Goal: Transaction & Acquisition: Purchase product/service

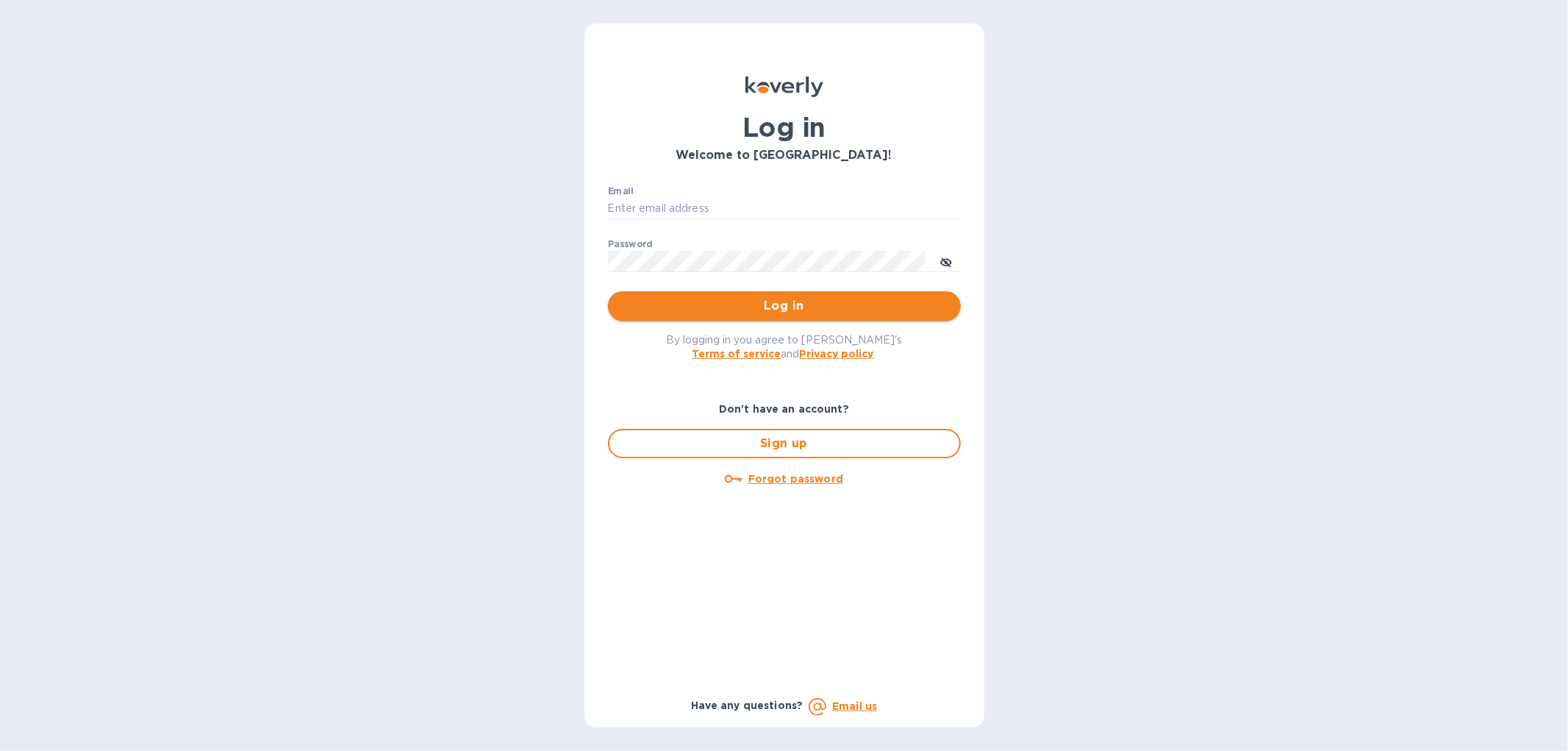
type input "[EMAIL_ADDRESS][DOMAIN_NAME]"
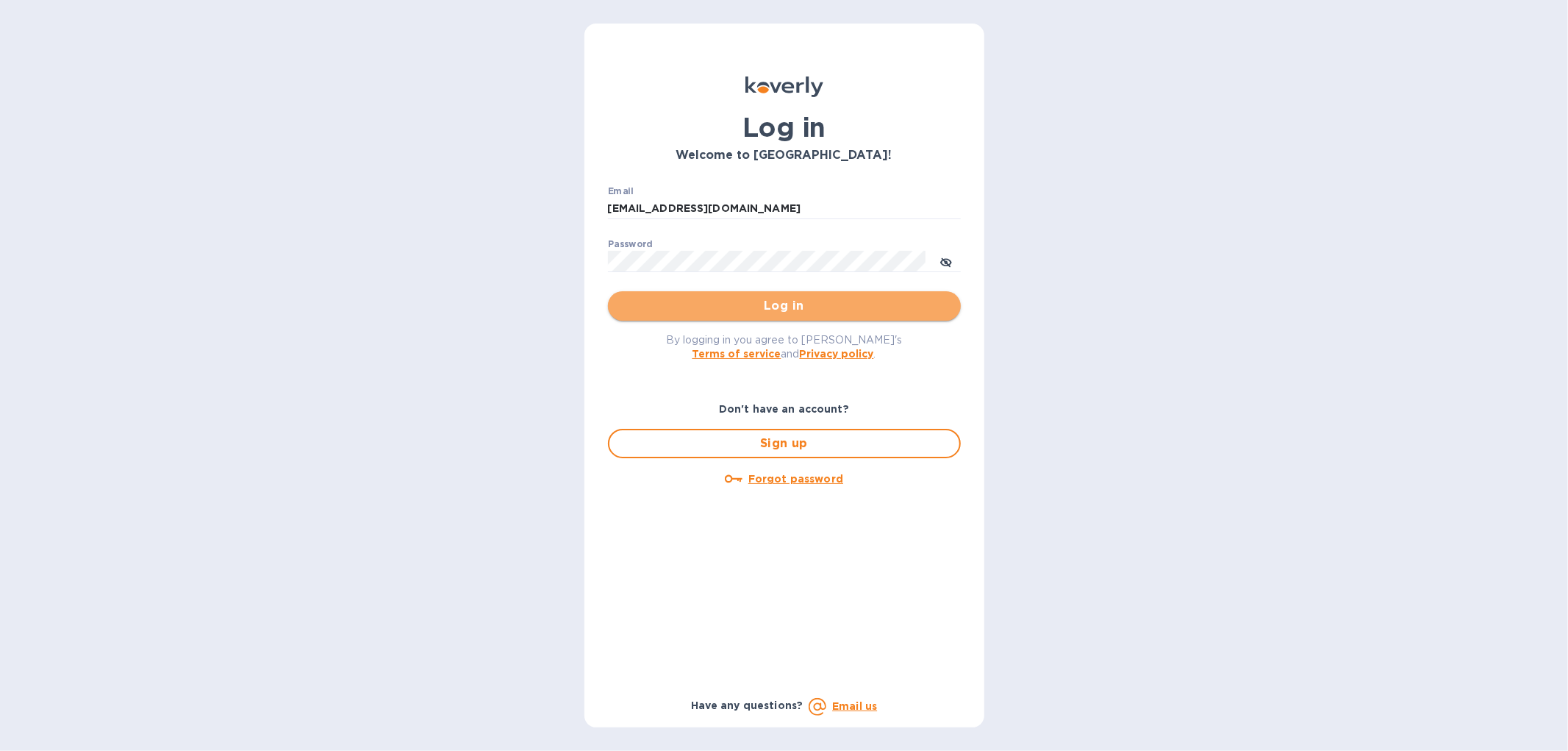
click at [739, 301] on span "Log in" at bounding box center [784, 306] width 329 height 17
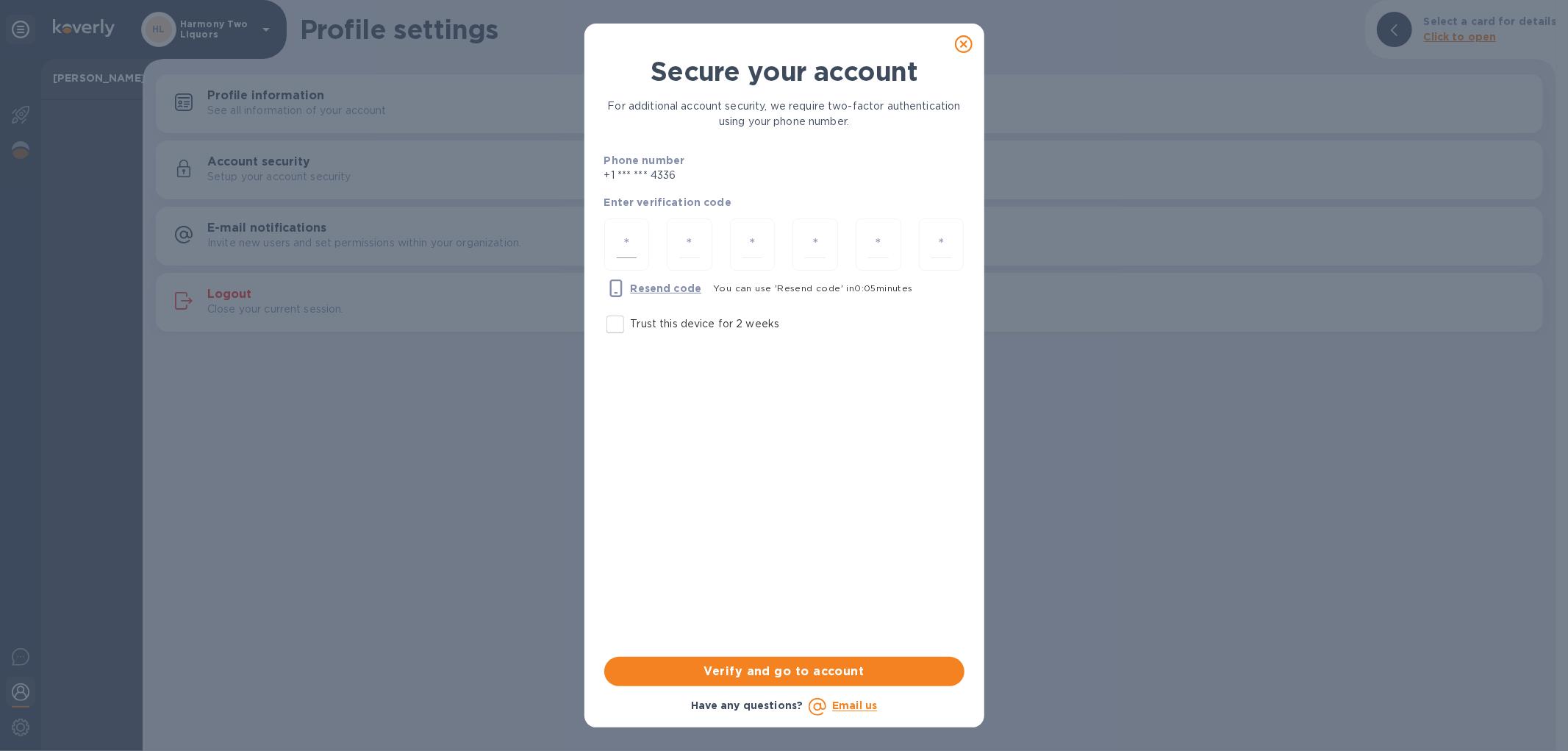
click at [610, 233] on div at bounding box center [627, 245] width 46 height 53
type input "7"
type input "3"
type input "7"
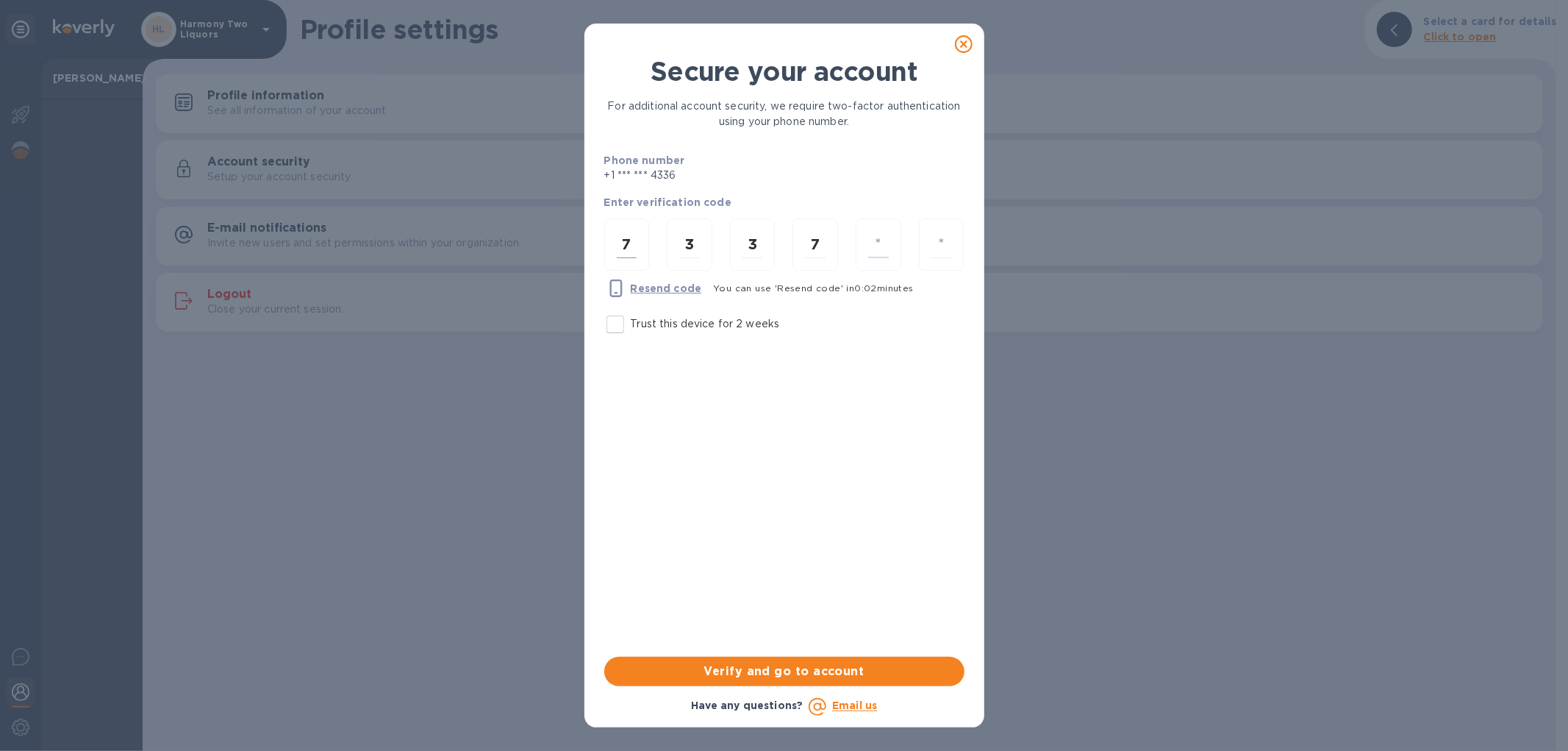
type input "3"
type input "4"
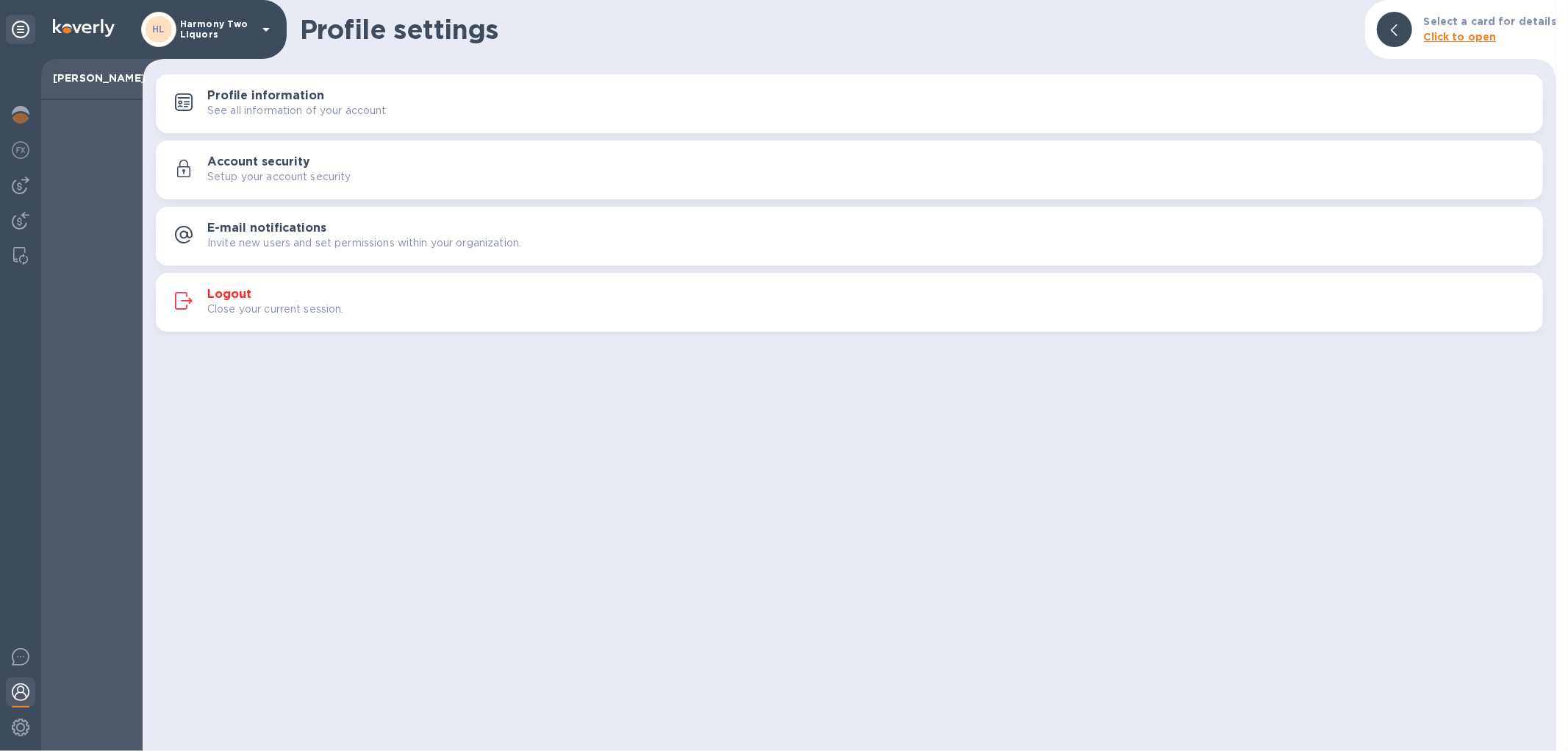
click at [4, 194] on div at bounding box center [21, 404] width 41 height 692
click at [16, 191] on img at bounding box center [21, 185] width 17 height 17
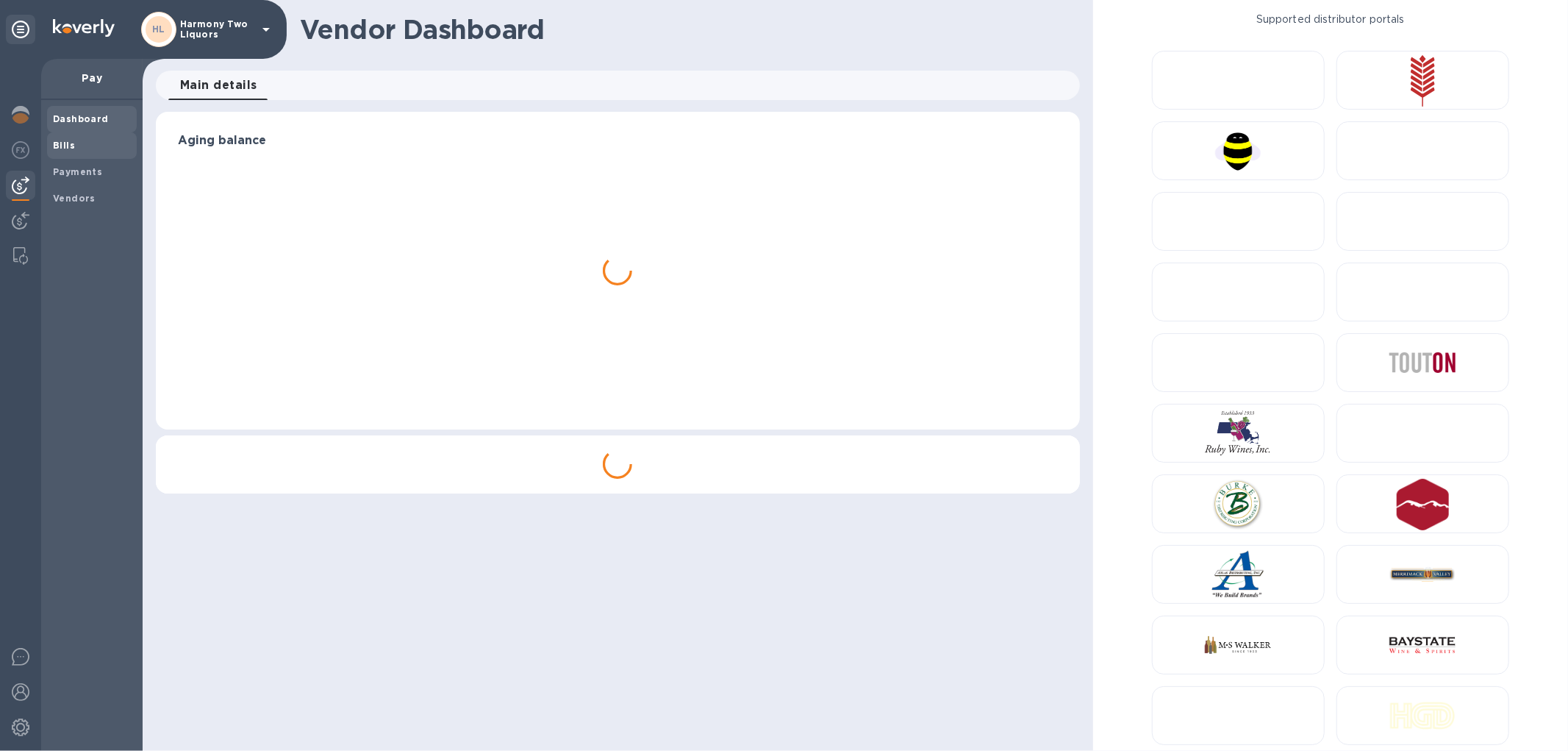
click at [81, 142] on span "Bills" at bounding box center [91, 145] width 77 height 15
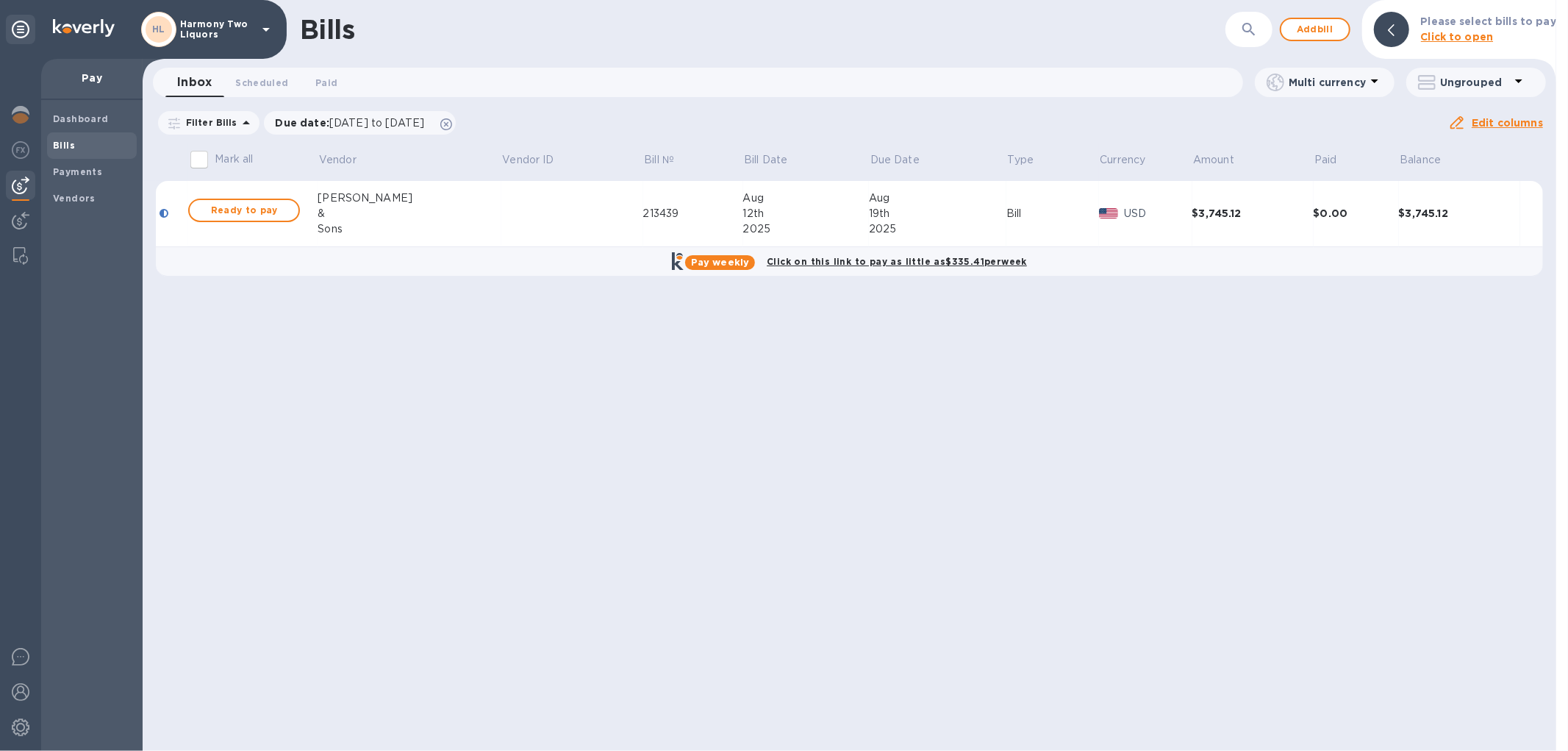
click at [365, 216] on div "&" at bounding box center [409, 214] width 183 height 16
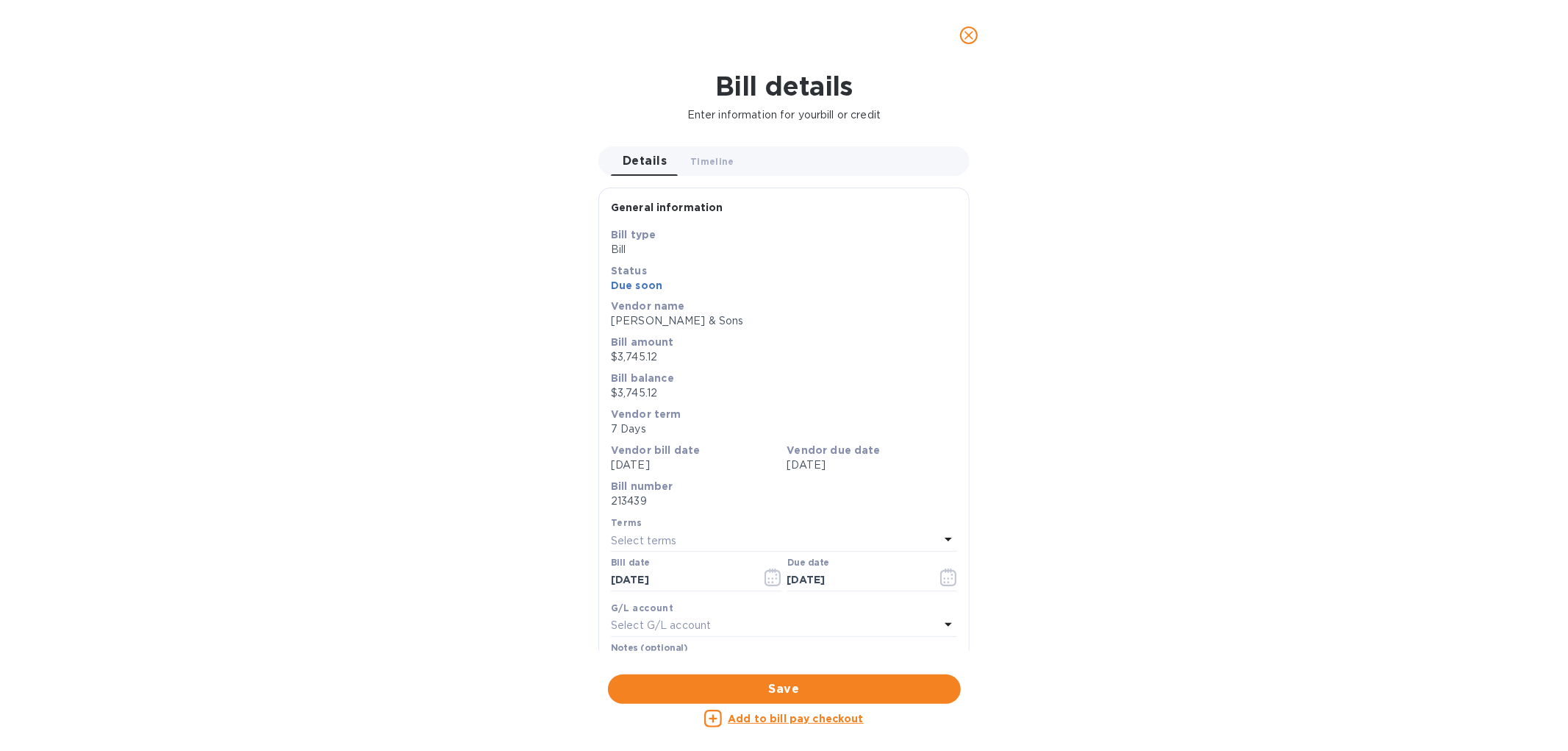
click at [965, 33] on icon "close" at bounding box center [969, 34] width 15 height 15
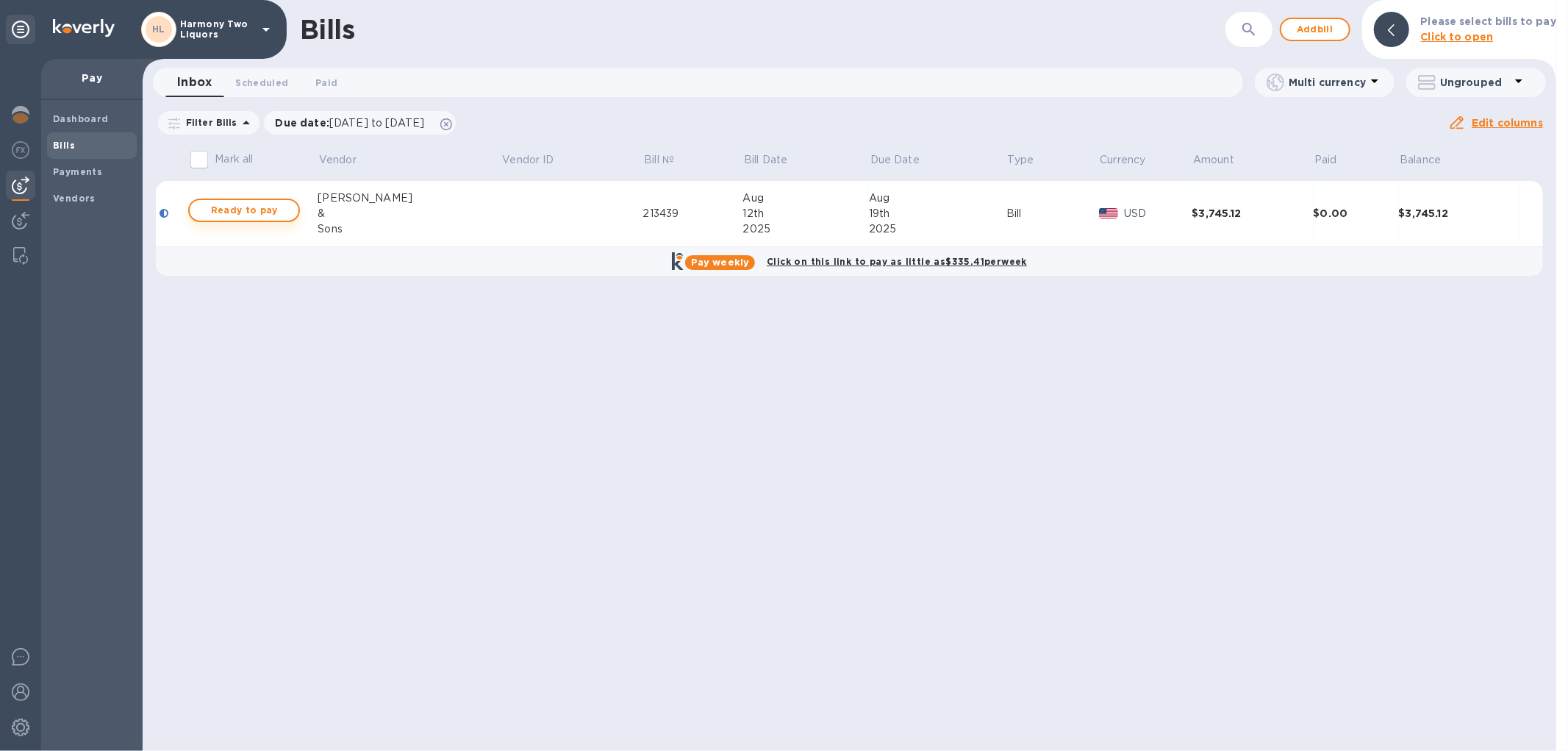
click at [273, 200] on button "Ready to pay" at bounding box center [245, 209] width 112 height 23
checkbox input "true"
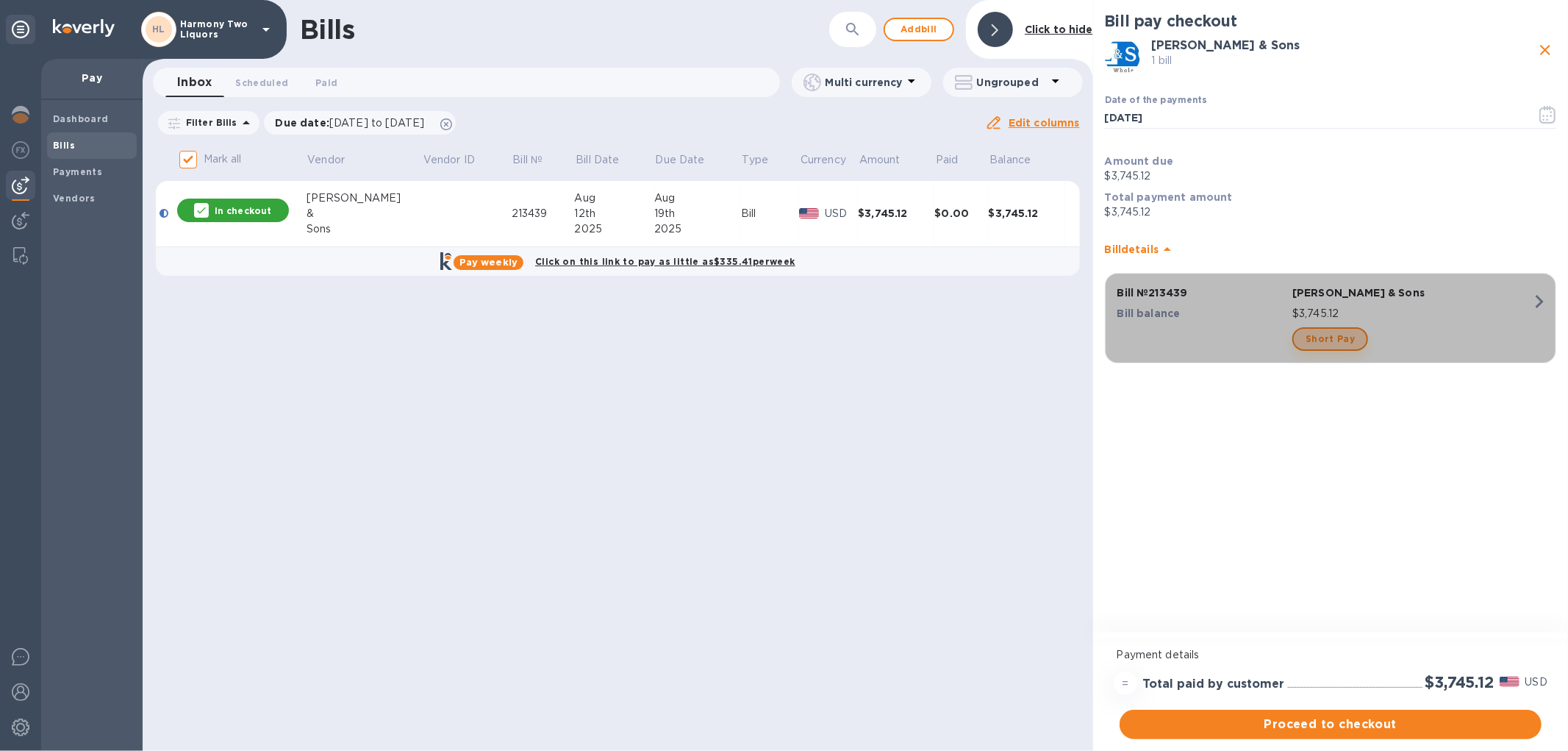
click at [1350, 334] on button "Short Pay" at bounding box center [1330, 338] width 76 height 23
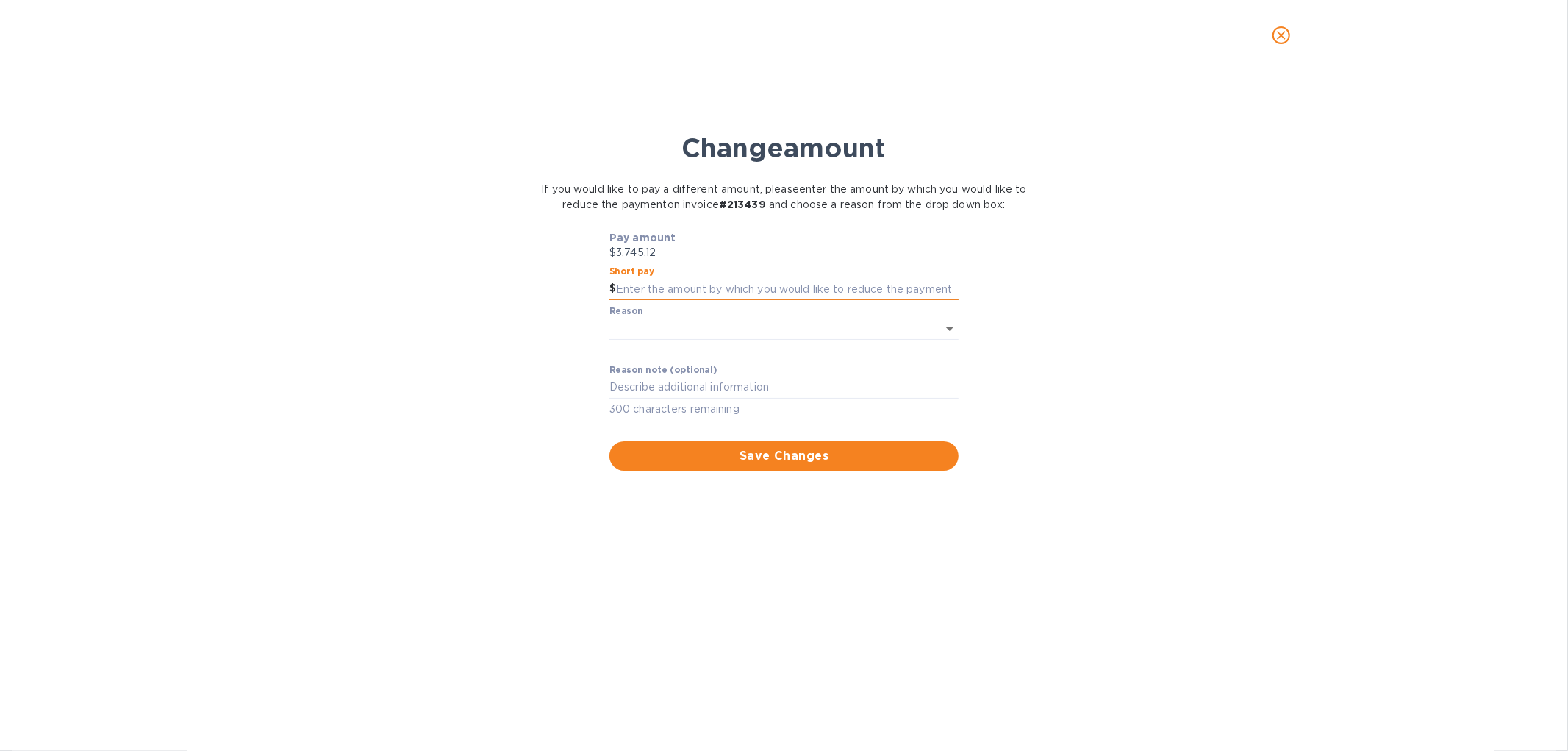
click at [671, 282] on input "text" at bounding box center [787, 289] width 343 height 22
type input "438.60"
click at [684, 329] on body "HL Harmony Two Liquors Pay Dashboard Bills Payments Vendors Bills ​ Add bill Cl…" at bounding box center [784, 376] width 1568 height 751
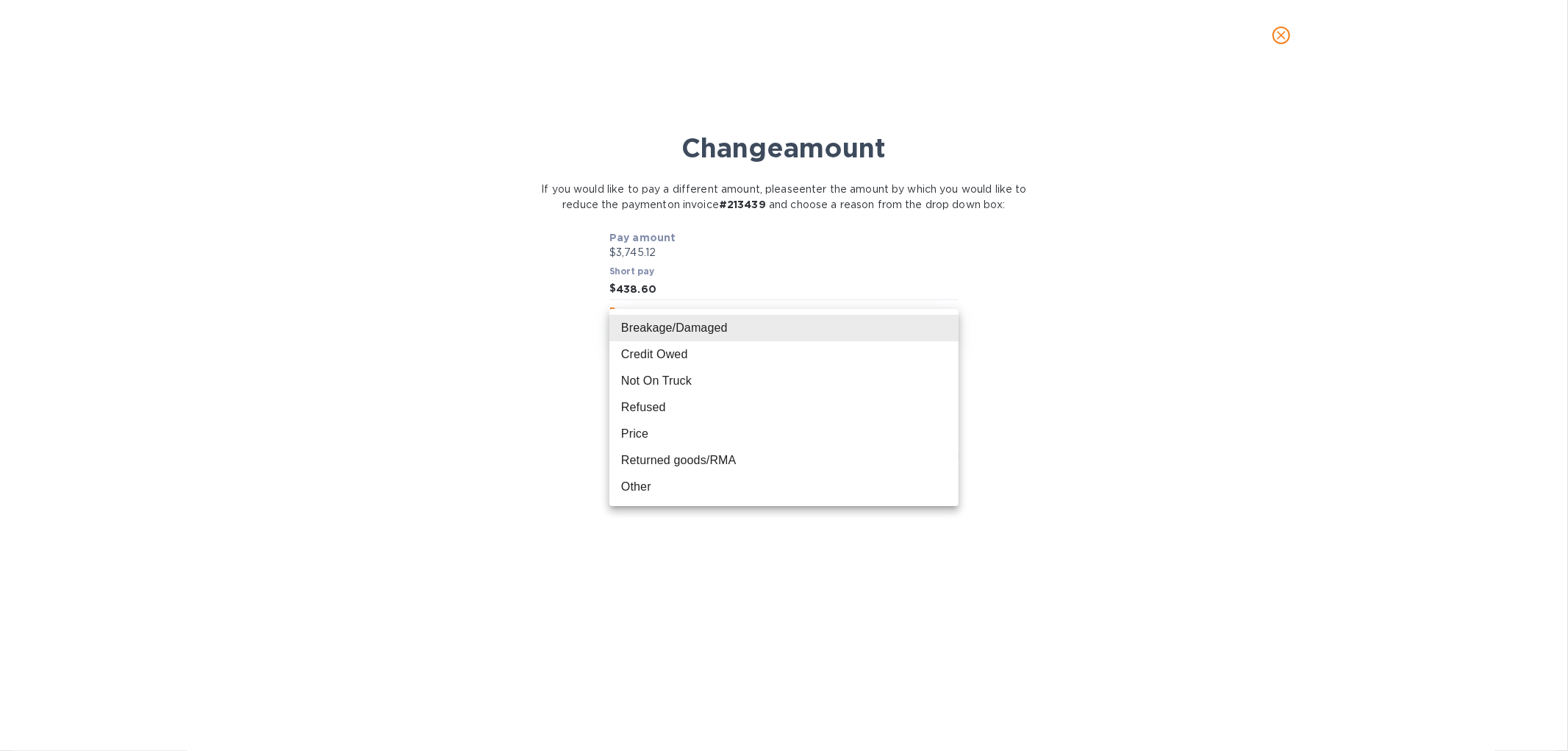
click at [678, 360] on li "Credit Owed" at bounding box center [784, 354] width 349 height 27
type input "CreditOwed"
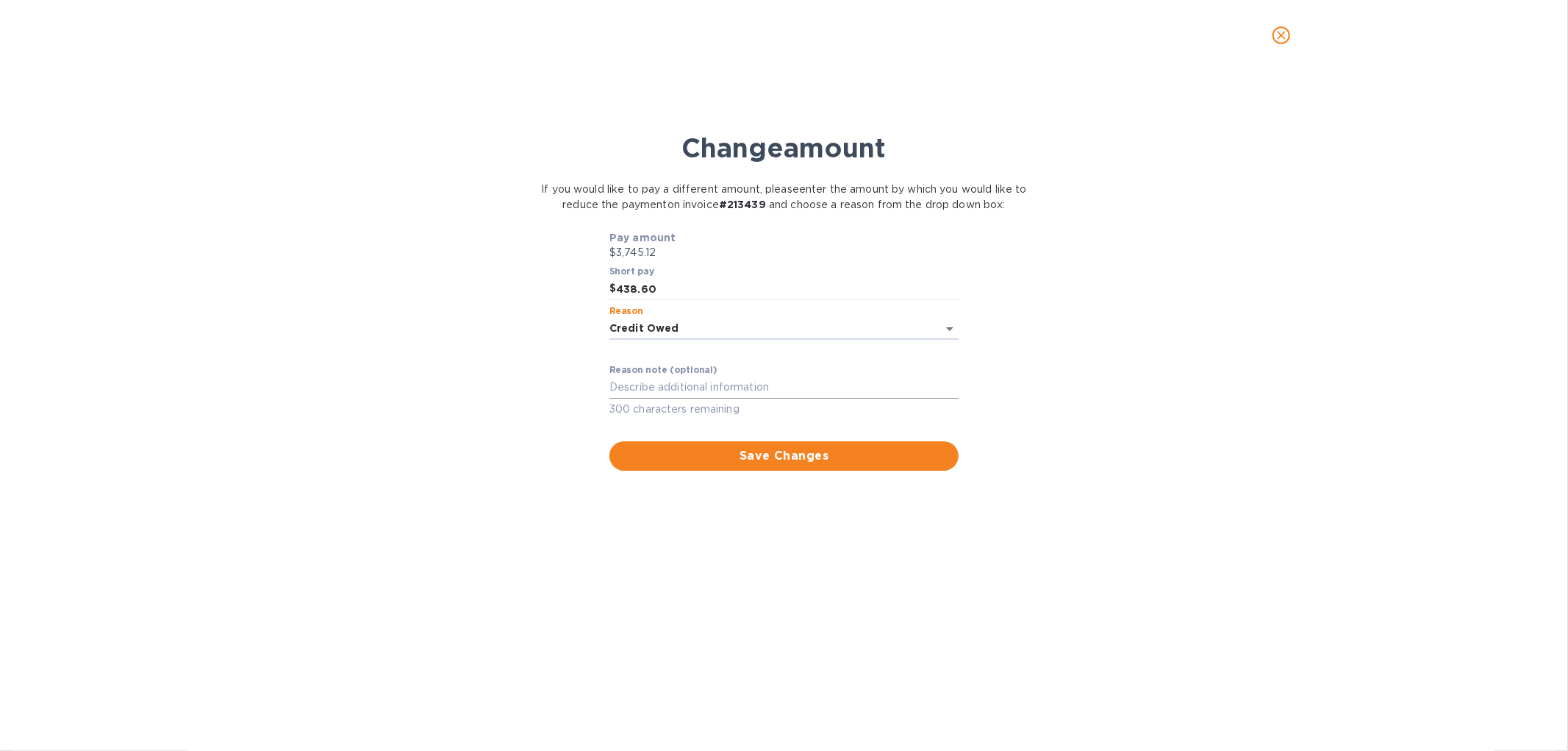
drag, startPoint x: 641, startPoint y: 376, endPoint x: 738, endPoint y: 379, distance: 97.0
click at [641, 376] on div "x" at bounding box center [784, 388] width 349 height 22
type textarea "Credit# 213332"
click at [805, 466] on button "Save Changes" at bounding box center [784, 456] width 349 height 29
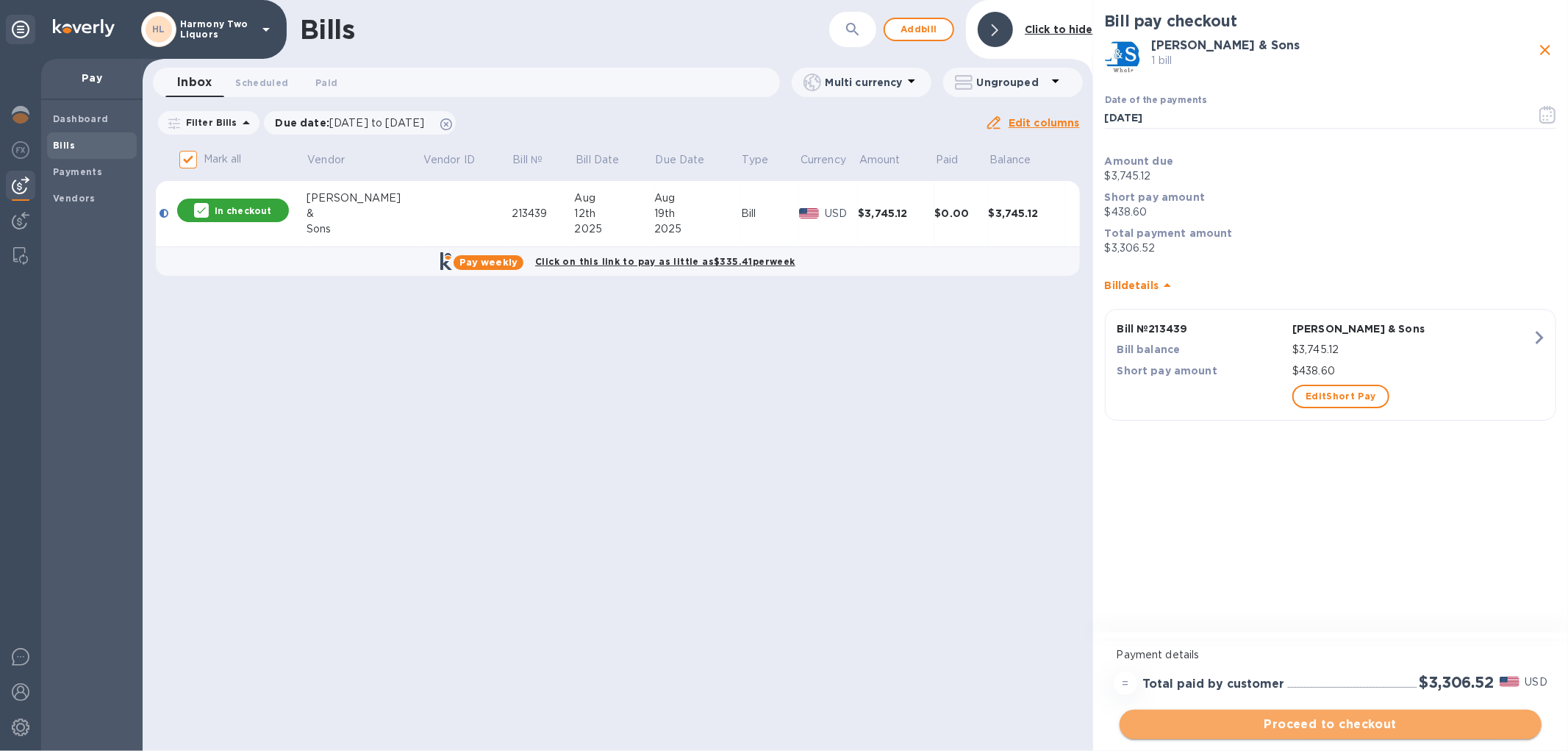
click at [1320, 721] on span "Proceed to checkout" at bounding box center [1330, 724] width 399 height 17
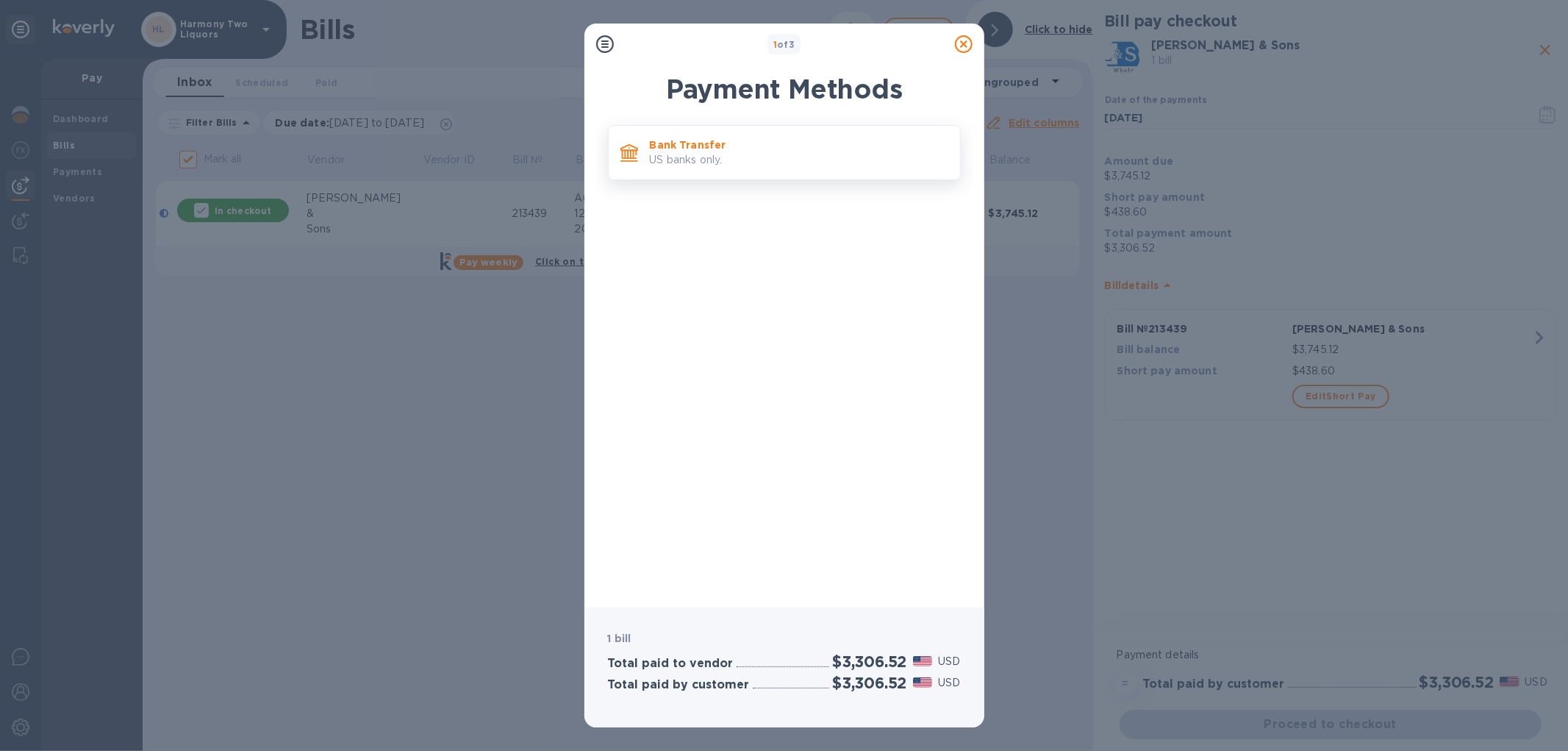
click at [779, 163] on p "US banks only." at bounding box center [799, 160] width 299 height 16
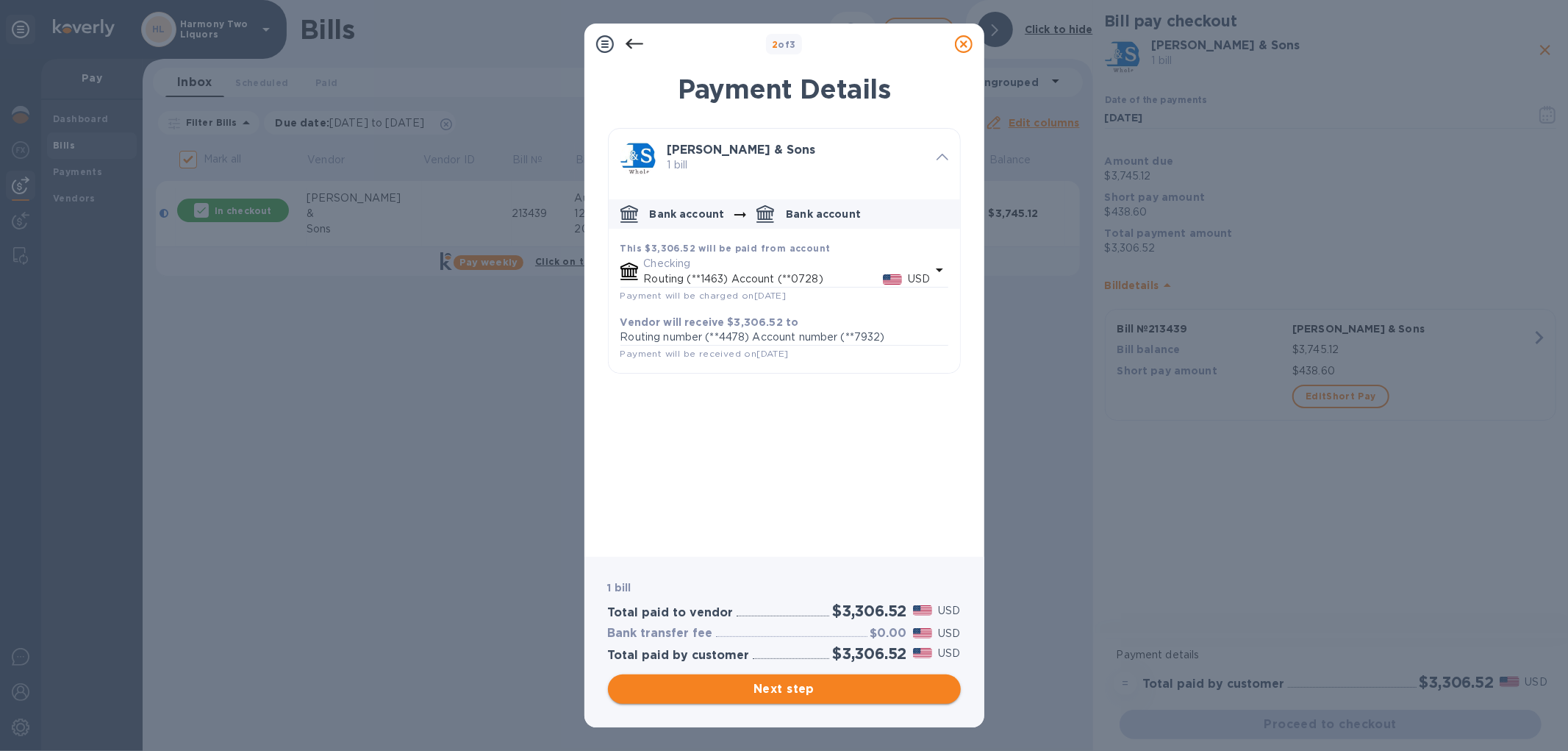
click at [778, 692] on span "Next step" at bounding box center [784, 689] width 329 height 17
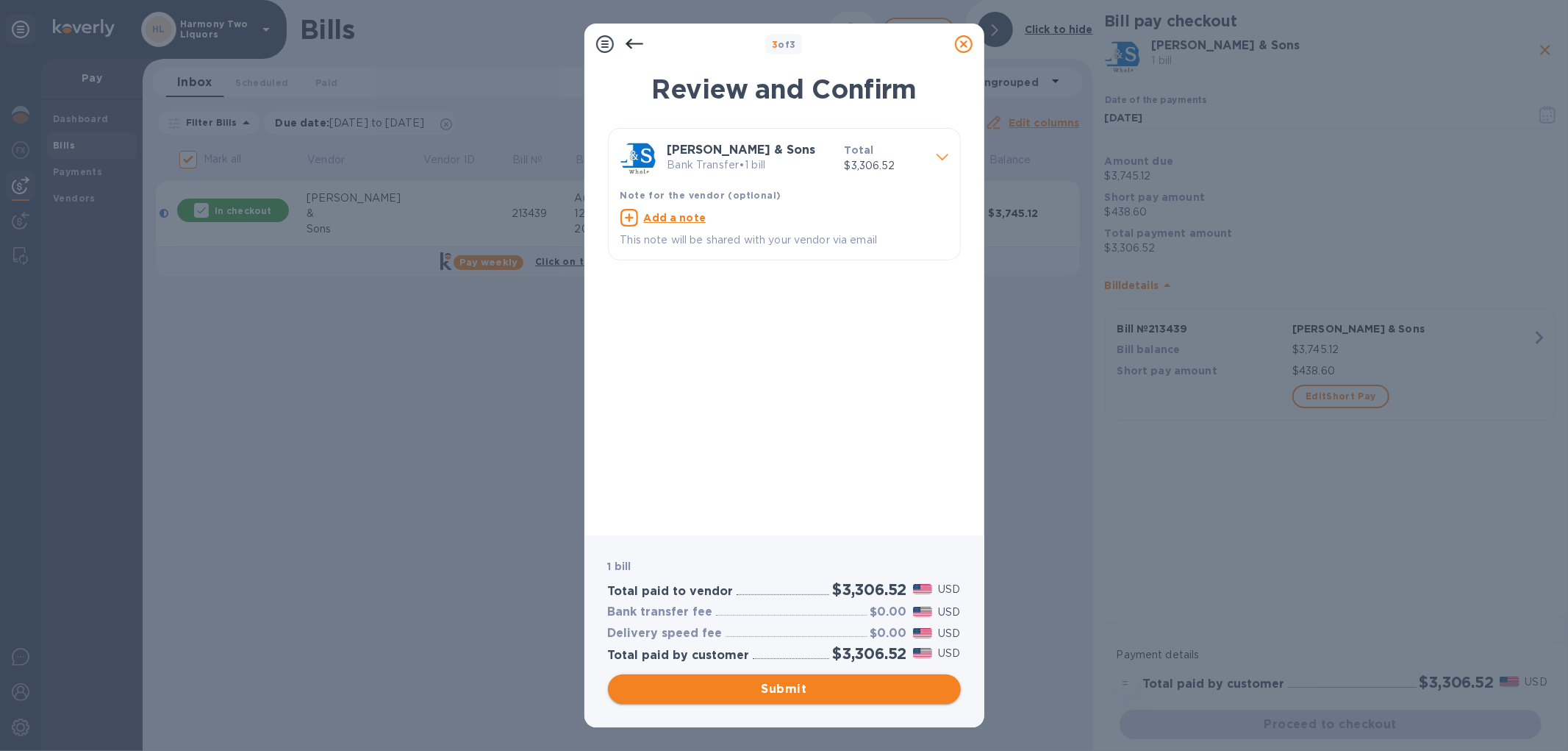
click at [761, 687] on span "Submit" at bounding box center [784, 689] width 329 height 17
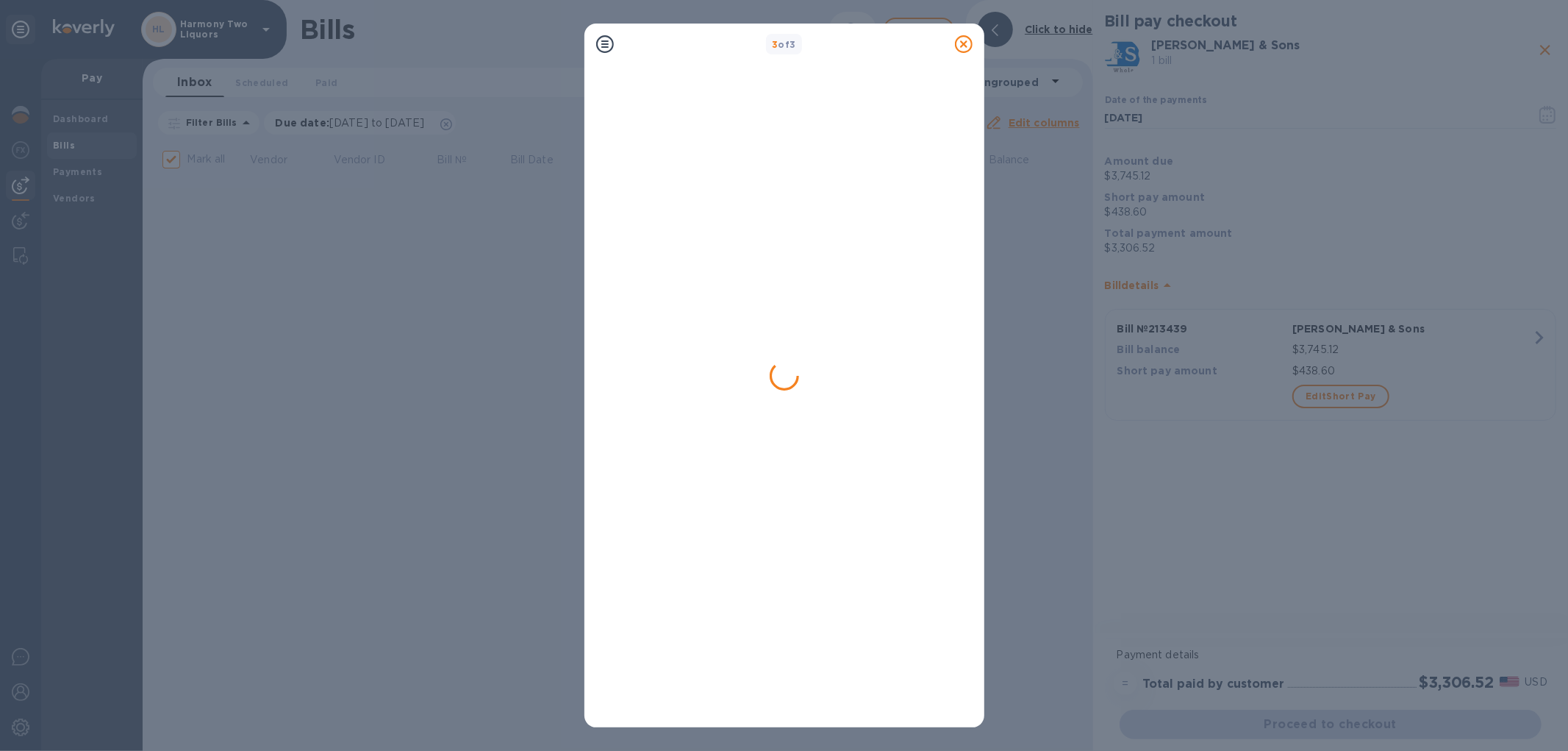
checkbox input "false"
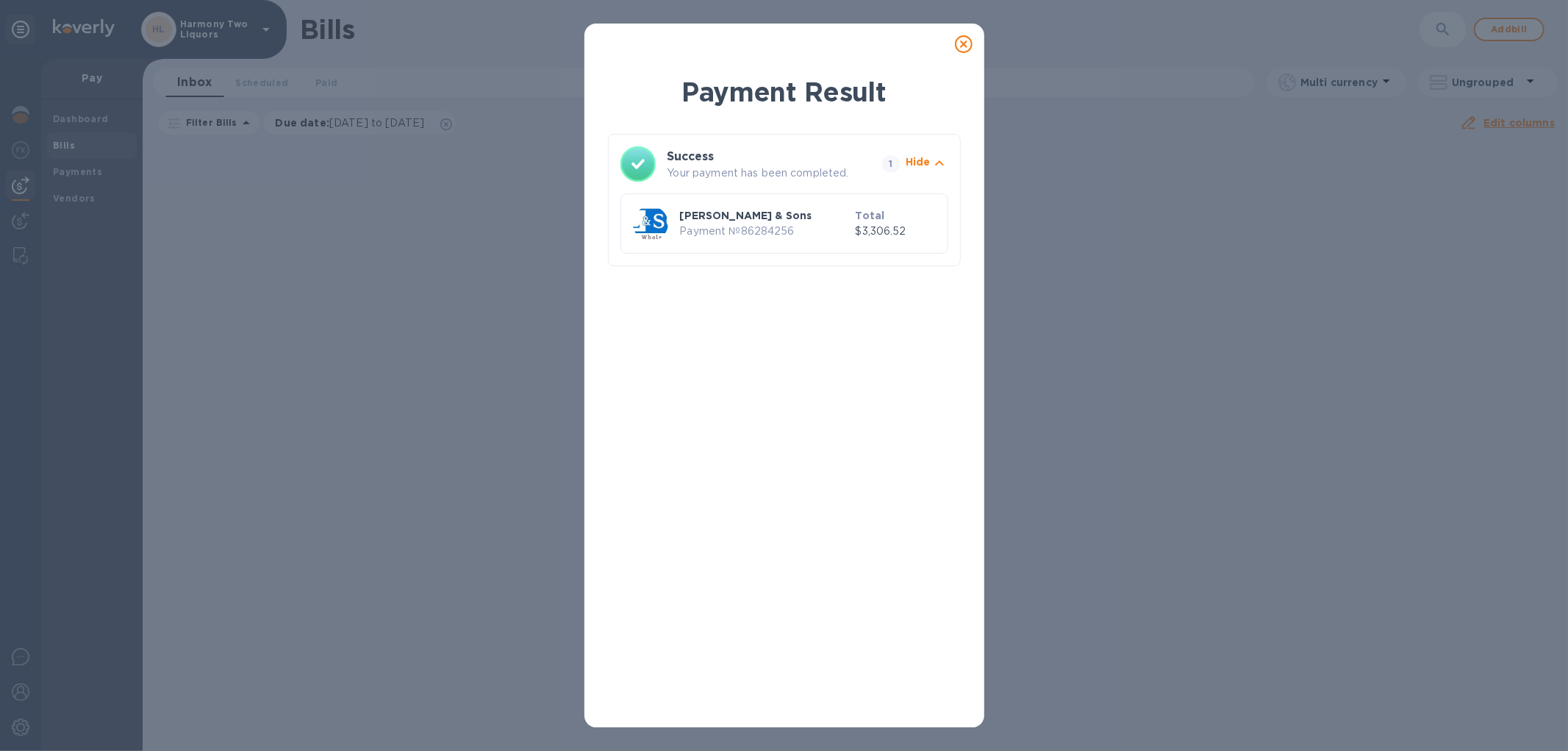
click at [963, 44] on icon at bounding box center [964, 44] width 17 height 17
